Goal: Information Seeking & Learning: Learn about a topic

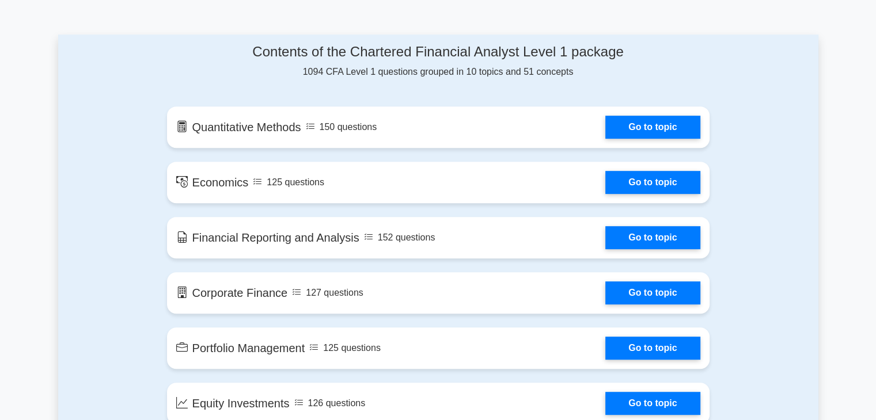
scroll to position [576, 0]
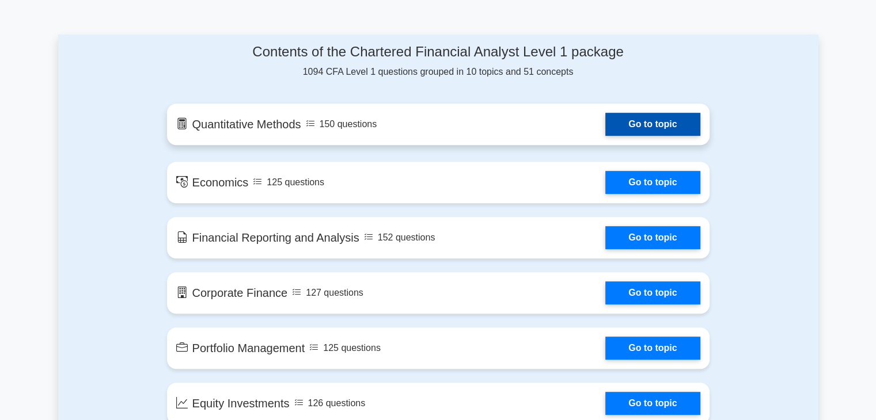
click at [605, 128] on link "Go to topic" at bounding box center [652, 124] width 94 height 23
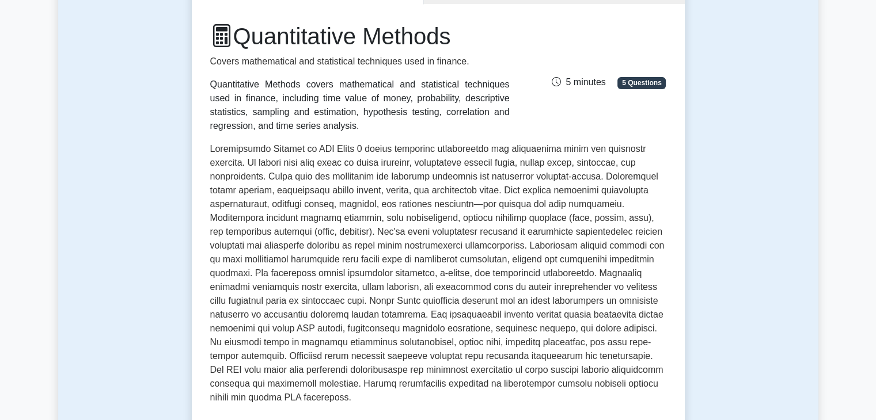
scroll to position [117, 0]
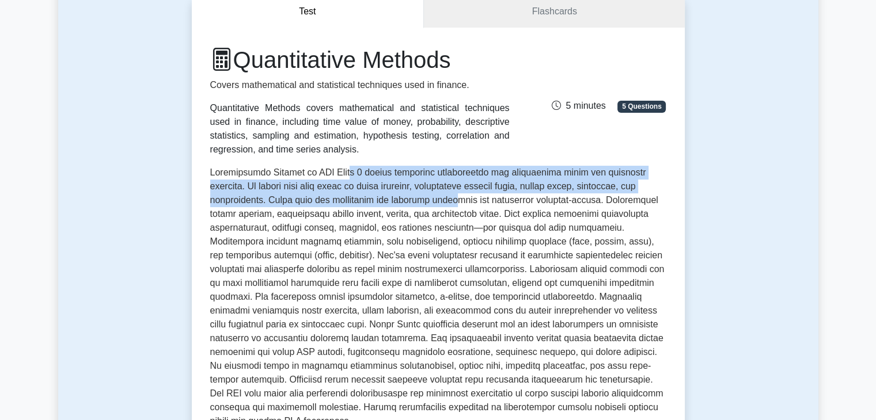
drag, startPoint x: 347, startPoint y: 172, endPoint x: 390, endPoint y: 208, distance: 56.0
click at [390, 208] on p at bounding box center [438, 299] width 456 height 267
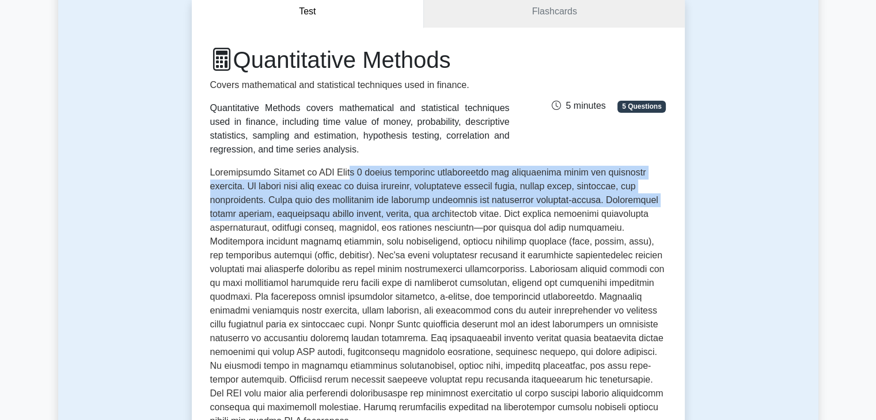
click at [390, 208] on p at bounding box center [438, 299] width 456 height 267
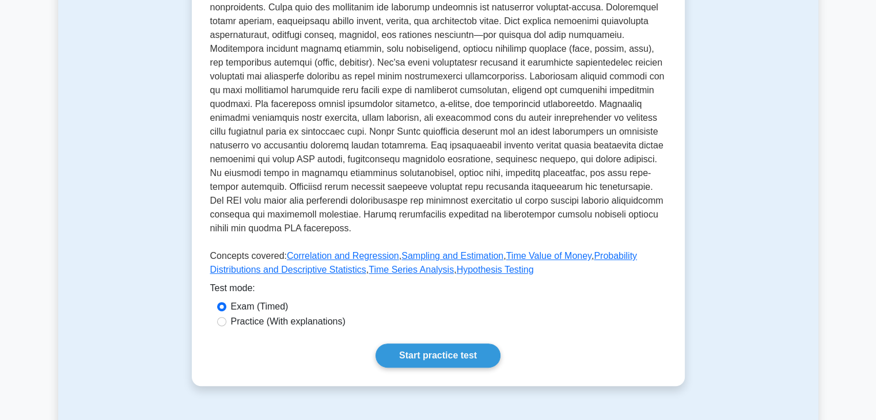
scroll to position [339, 0]
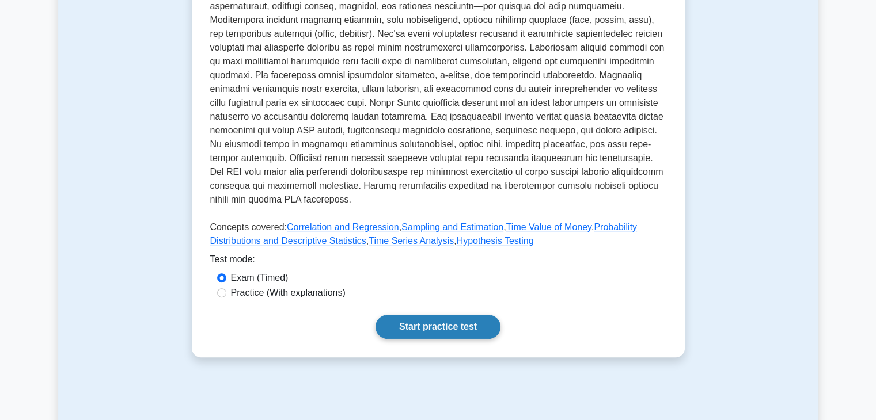
click at [440, 321] on link "Start practice test" at bounding box center [438, 327] width 125 height 24
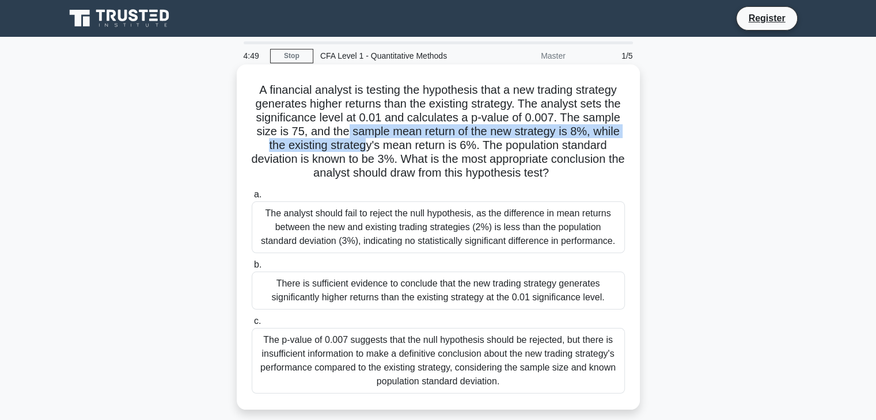
drag, startPoint x: 347, startPoint y: 126, endPoint x: 366, endPoint y: 154, distance: 34.4
click at [366, 154] on h5 "A financial analyst is testing the hypothesis that a new trading strategy gener…" at bounding box center [439, 132] width 376 height 98
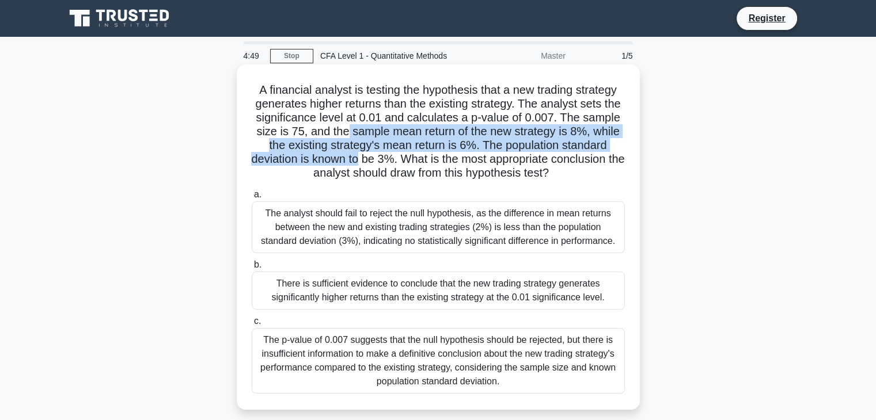
click at [366, 154] on h5 "A financial analyst is testing the hypothesis that a new trading strategy gener…" at bounding box center [439, 132] width 376 height 98
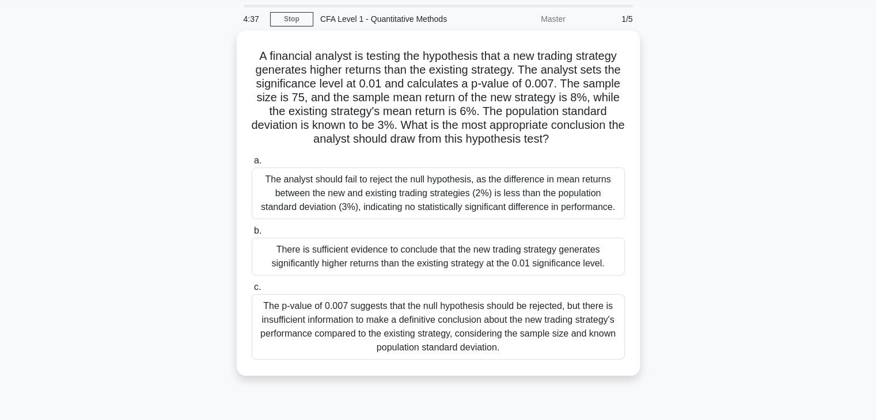
scroll to position [29, 0]
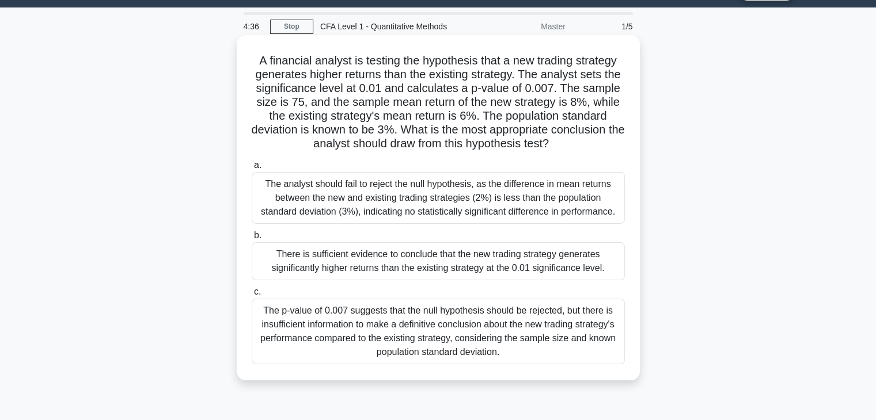
click at [365, 210] on div "The analyst should fail to reject the null hypothesis, as the difference in mea…" at bounding box center [438, 198] width 373 height 52
click at [252, 169] on input "a. The analyst should fail to reject the null hypothesis, as the difference in …" at bounding box center [252, 165] width 0 height 7
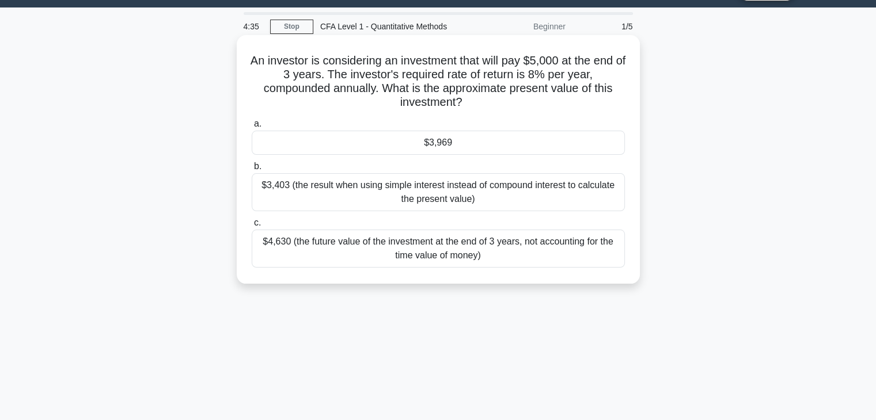
scroll to position [0, 0]
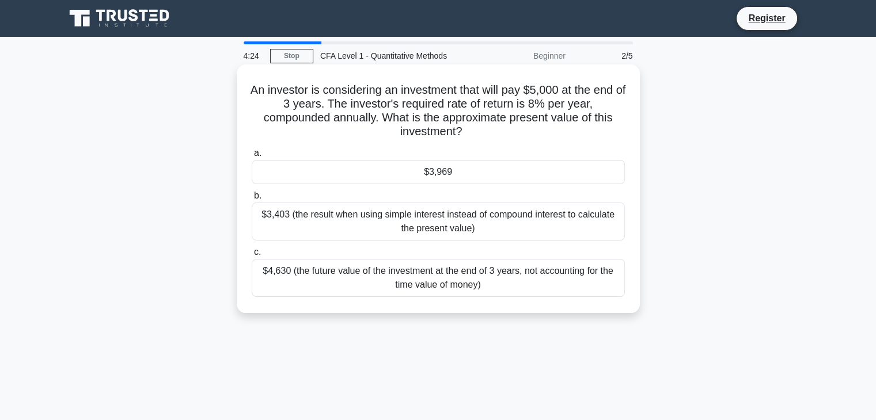
click at [420, 222] on div "$3,403 (the result when using simple interest instead of compound interest to c…" at bounding box center [438, 222] width 373 height 38
click at [252, 200] on input "b. $3,403 (the result when using simple interest instead of compound interest t…" at bounding box center [252, 195] width 0 height 7
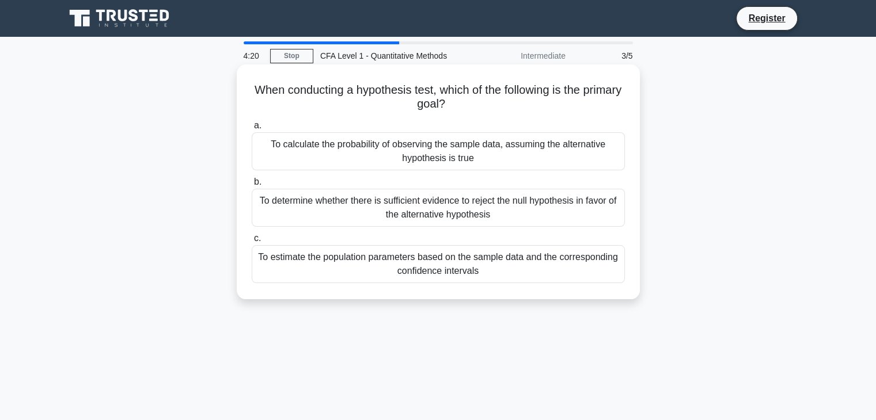
click at [450, 159] on div "To calculate the probability of observing the sample data, assuming the alterna…" at bounding box center [438, 151] width 373 height 38
click at [252, 130] on input "a. To calculate the probability of observing the sample data, assuming the alte…" at bounding box center [252, 125] width 0 height 7
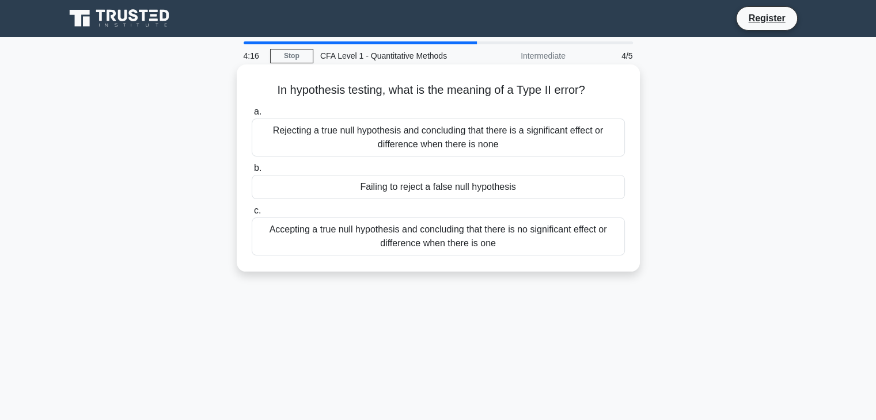
click at [450, 238] on div "Accepting a true null hypothesis and concluding that there is no significant ef…" at bounding box center [438, 237] width 373 height 38
click at [252, 215] on input "c. Accepting a true null hypothesis and concluding that there is no significant…" at bounding box center [252, 210] width 0 height 7
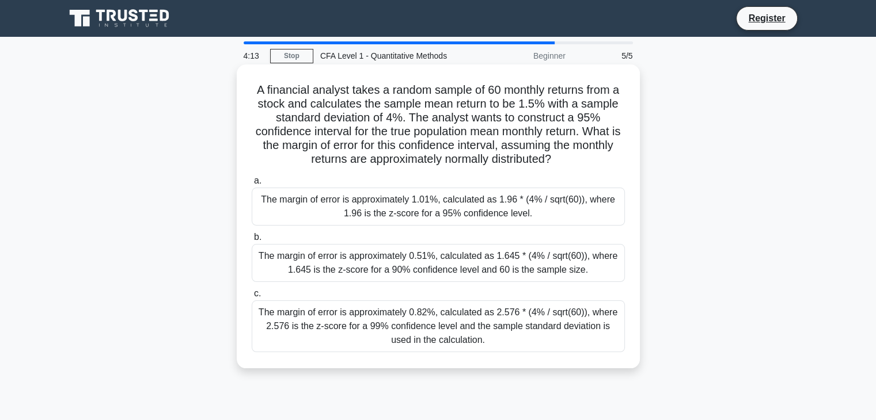
click at [446, 256] on div "The margin of error is approximately 0.51%, calculated as 1.645 * (4% / sqrt(60…" at bounding box center [438, 263] width 373 height 38
click at [252, 241] on input "b. The margin of error is approximately 0.51%, calculated as 1.645 * (4% / sqrt…" at bounding box center [252, 237] width 0 height 7
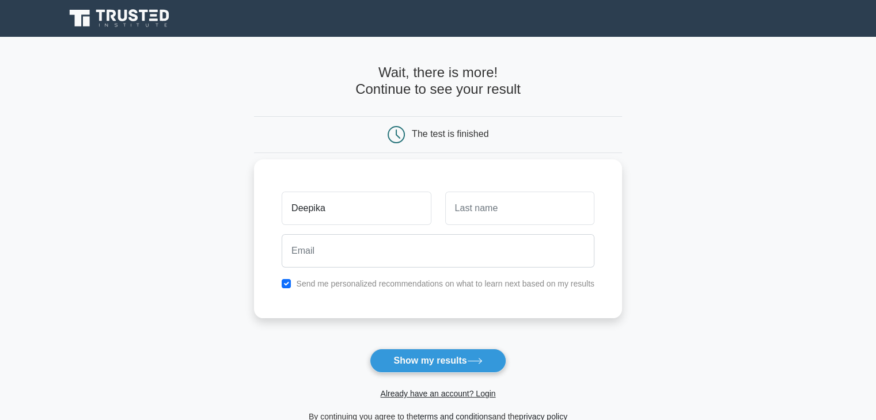
type input "Deepika"
click at [486, 199] on input "text" at bounding box center [519, 208] width 149 height 33
type input "Deshpande"
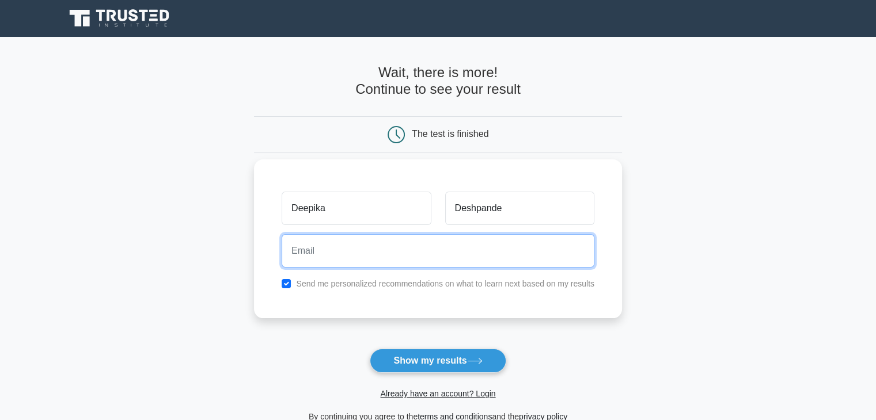
click at [426, 252] on input "email" at bounding box center [438, 250] width 313 height 33
type input "dipika_2332@yahoo.com"
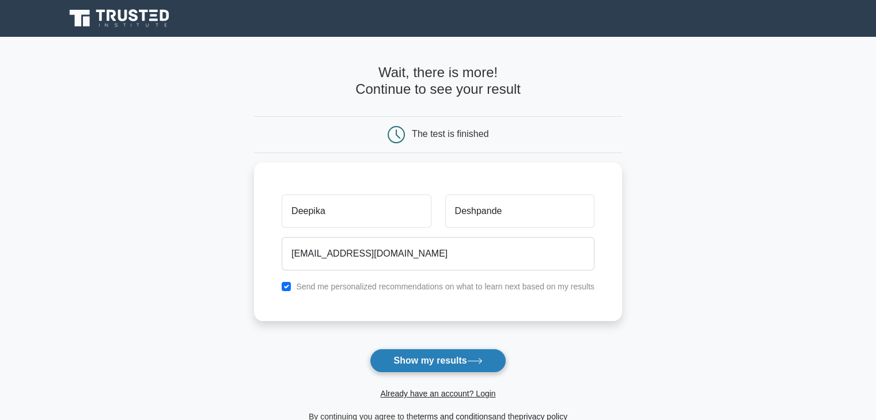
click at [439, 357] on button "Show my results" at bounding box center [438, 361] width 136 height 24
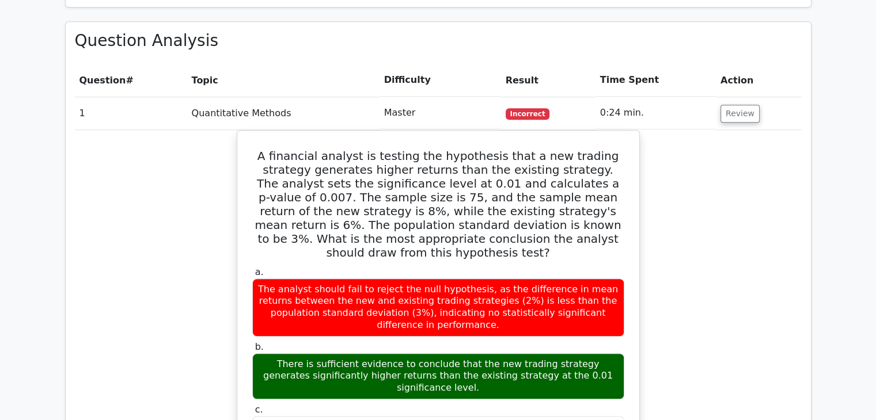
scroll to position [802, 0]
